Goal: Transaction & Acquisition: Download file/media

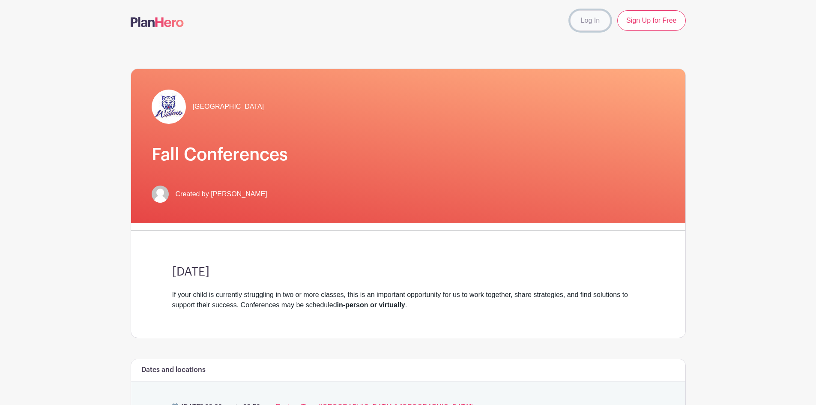
click at [572, 21] on link "Log In" at bounding box center [590, 20] width 40 height 21
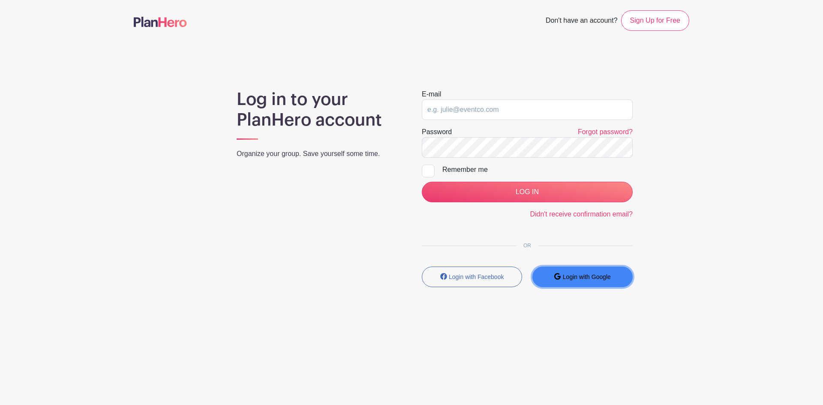
click at [587, 279] on small "Login with Google" at bounding box center [587, 276] width 48 height 7
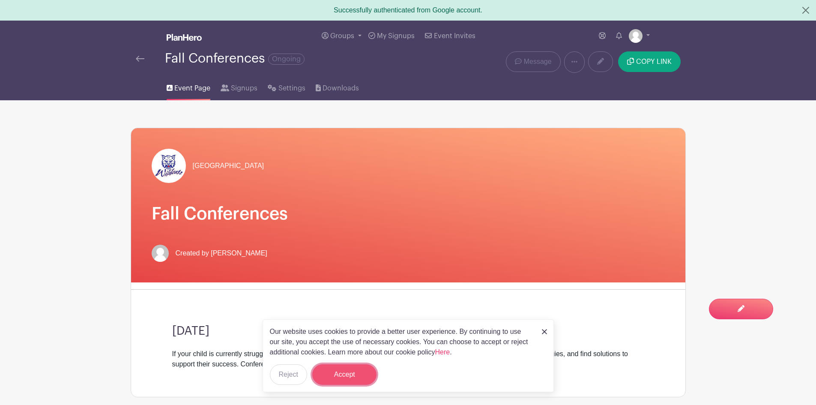
click at [353, 374] on button "Accept" at bounding box center [344, 374] width 64 height 21
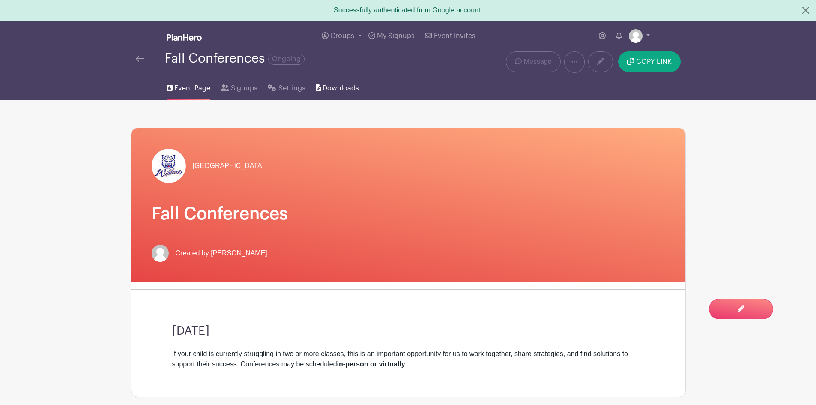
click at [349, 89] on span "Downloads" at bounding box center [341, 88] width 36 height 10
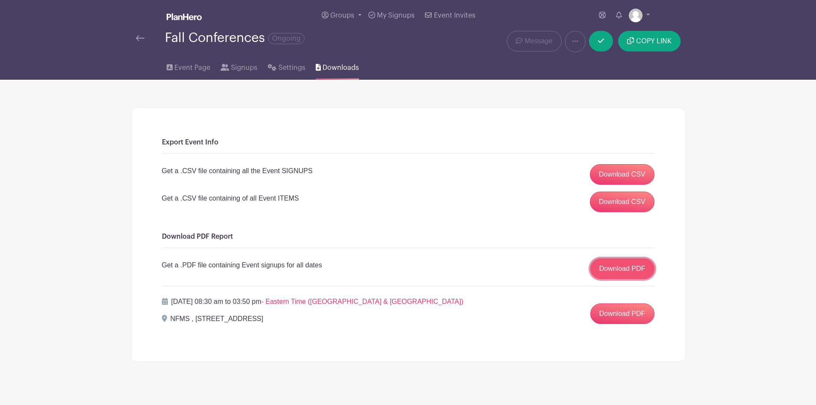
click at [613, 274] on link "Download PDF" at bounding box center [622, 268] width 64 height 21
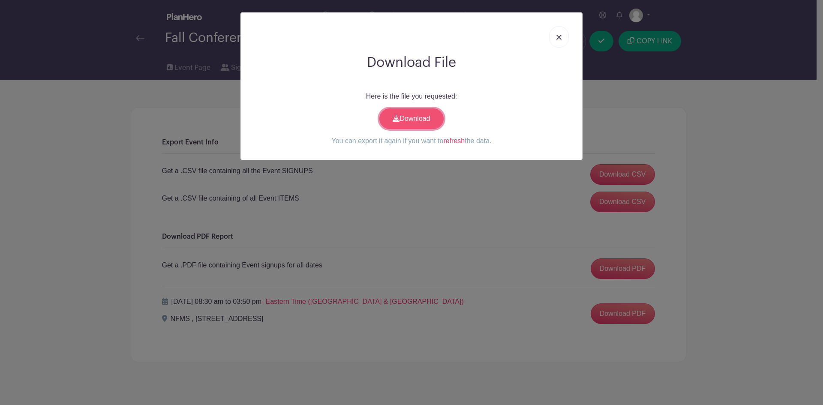
click at [413, 120] on link "Download" at bounding box center [411, 118] width 64 height 21
